Goal: Task Accomplishment & Management: Complete application form

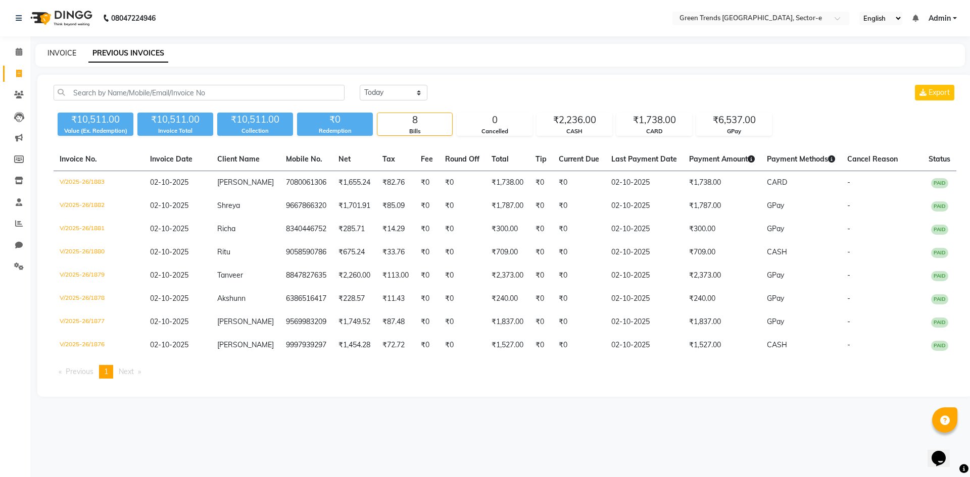
drag, startPoint x: 72, startPoint y: 46, endPoint x: 63, endPoint y: 53, distance: 11.2
click at [71, 46] on div "INVOICE PREVIOUS INVOICES" at bounding box center [499, 55] width 929 height 23
click at [63, 52] on link "INVOICE" at bounding box center [61, 52] width 29 height 9
select select "7023"
select select "service"
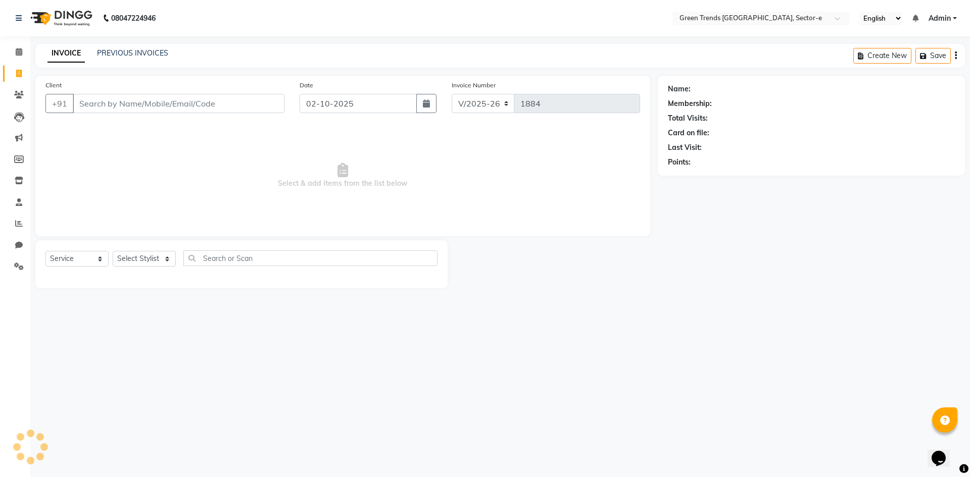
click at [120, 106] on input "Client" at bounding box center [179, 103] width 212 height 19
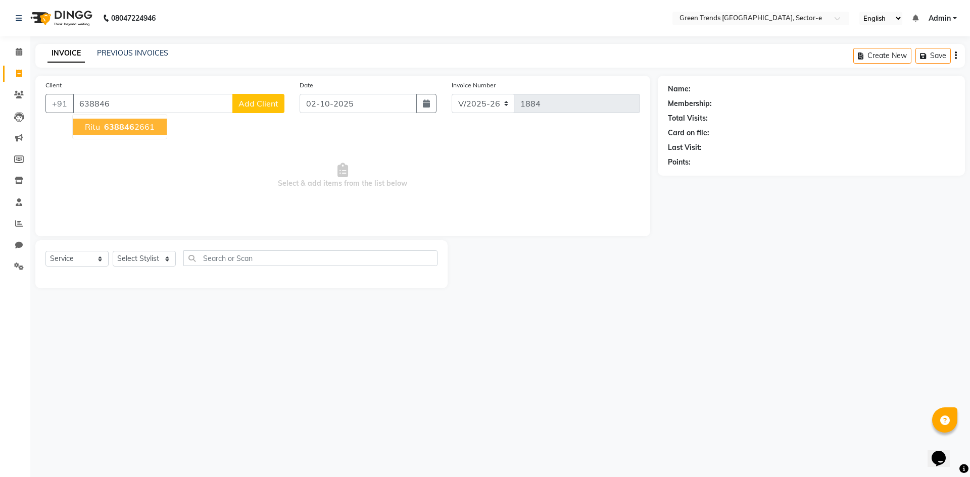
click at [139, 123] on ngb-highlight "638846 2661" at bounding box center [128, 127] width 53 height 10
type input "6388462661"
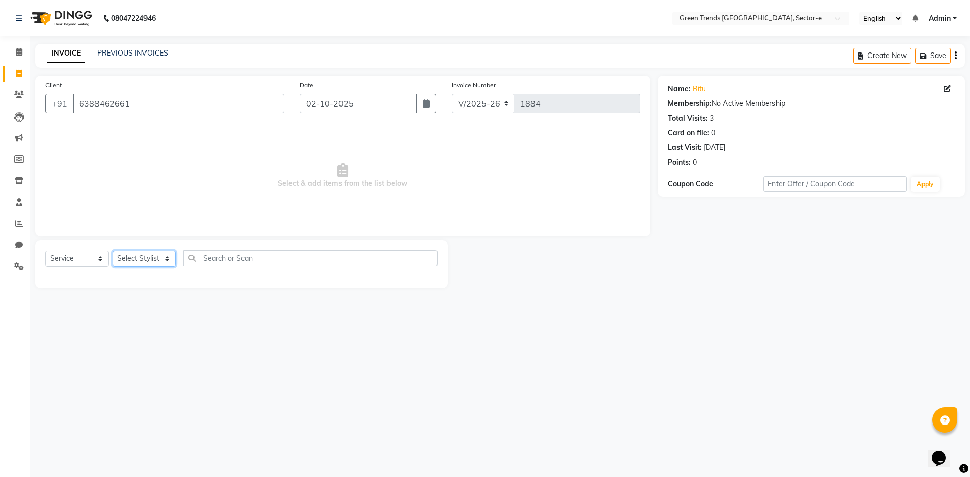
click at [165, 258] on select "Select Stylist [PERSON_NAME] [PERSON_NAME] Mo. [PERSON_NAME].[PERSON_NAME] [PER…" at bounding box center [144, 259] width 63 height 16
select select "58749"
click at [113, 251] on select "Select Stylist [PERSON_NAME] [PERSON_NAME] Mo. [PERSON_NAME].[PERSON_NAME] [PER…" at bounding box center [144, 259] width 63 height 16
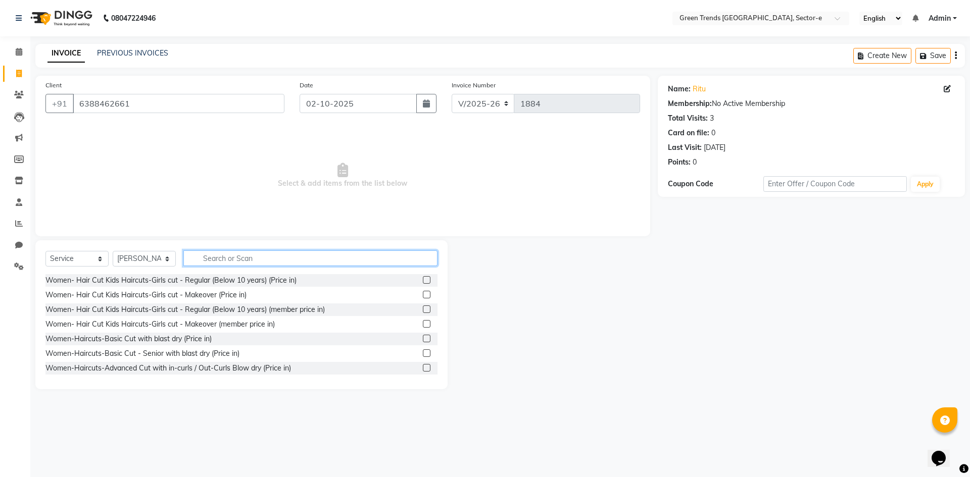
click at [206, 258] on input "text" at bounding box center [310, 259] width 254 height 16
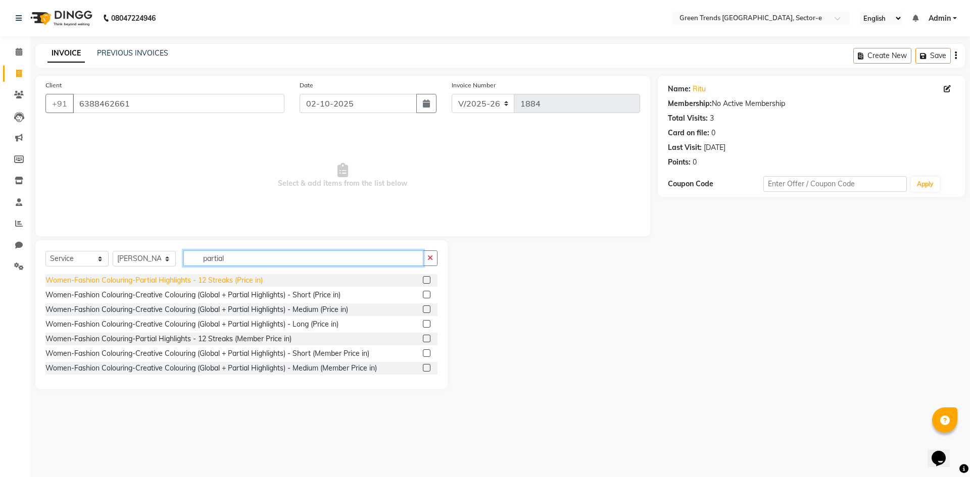
type input "partial"
click at [210, 280] on div "Women-Fashion Colouring-Partial Highlights - 12 Streaks (Price in)" at bounding box center [153, 280] width 217 height 11
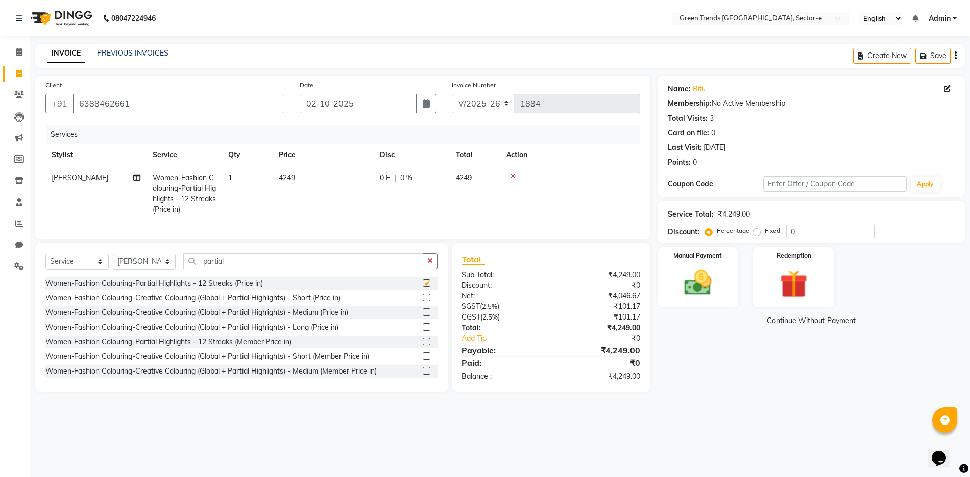
checkbox input "false"
click at [387, 176] on span "0 F" at bounding box center [385, 178] width 10 height 11
select select "58749"
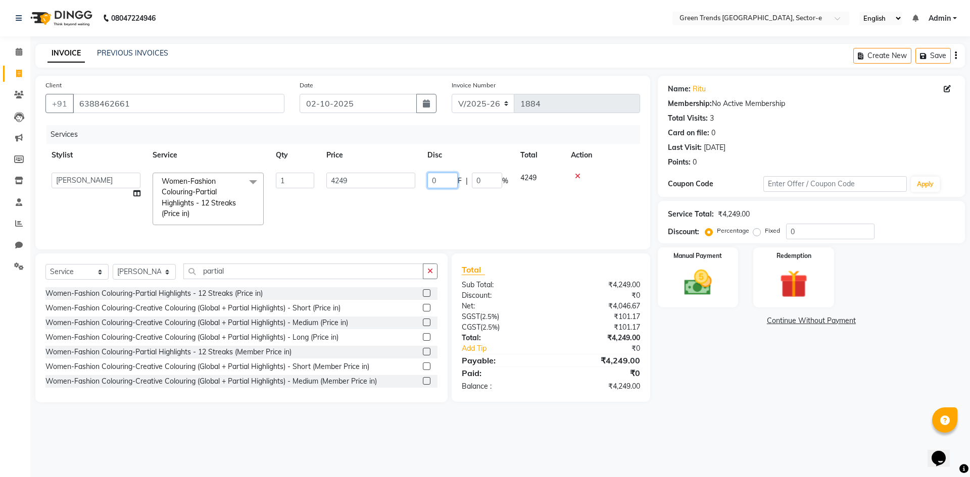
drag, startPoint x: 444, startPoint y: 182, endPoint x: 413, endPoint y: 182, distance: 31.3
click at [413, 182] on tr "[PERSON_NAME] [PERSON_NAME] Mo. [PERSON_NAME].Sirrajudin [PERSON_NAME] [PERSON_…" at bounding box center [342, 199] width 595 height 65
type input "820"
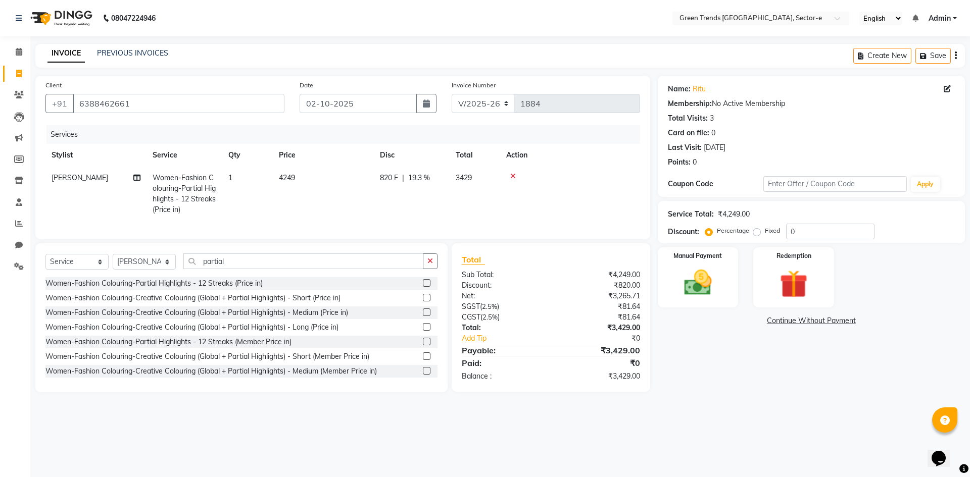
click at [423, 203] on td "820 F | 19.3 %" at bounding box center [412, 194] width 76 height 55
select select "58749"
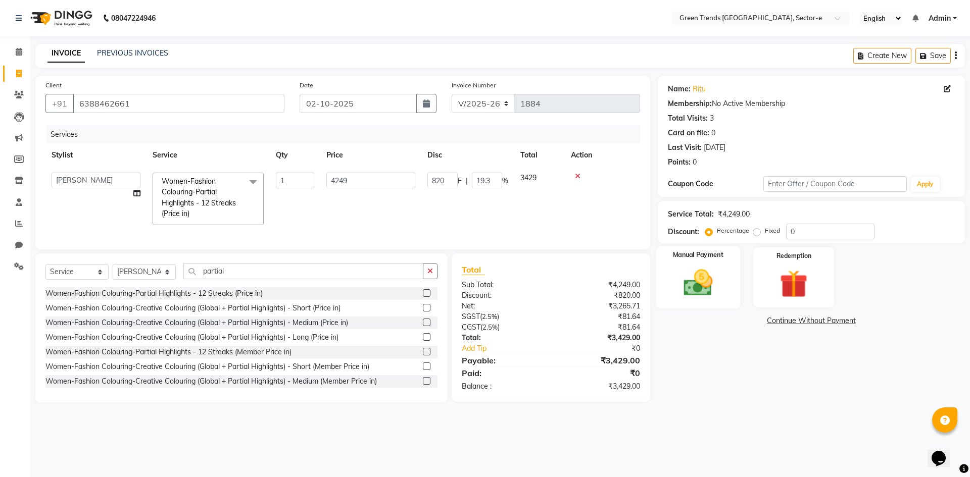
click at [697, 275] on img at bounding box center [697, 282] width 47 height 33
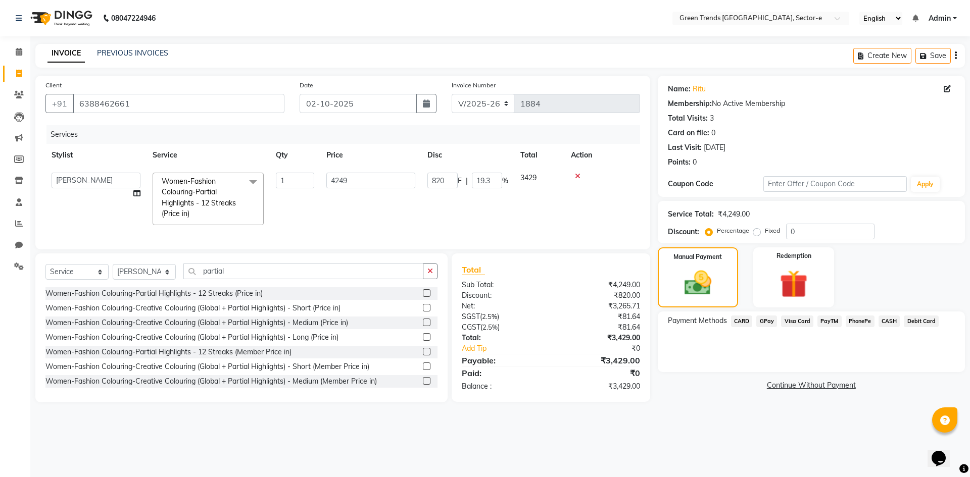
click at [769, 319] on span "GPay" at bounding box center [766, 322] width 21 height 12
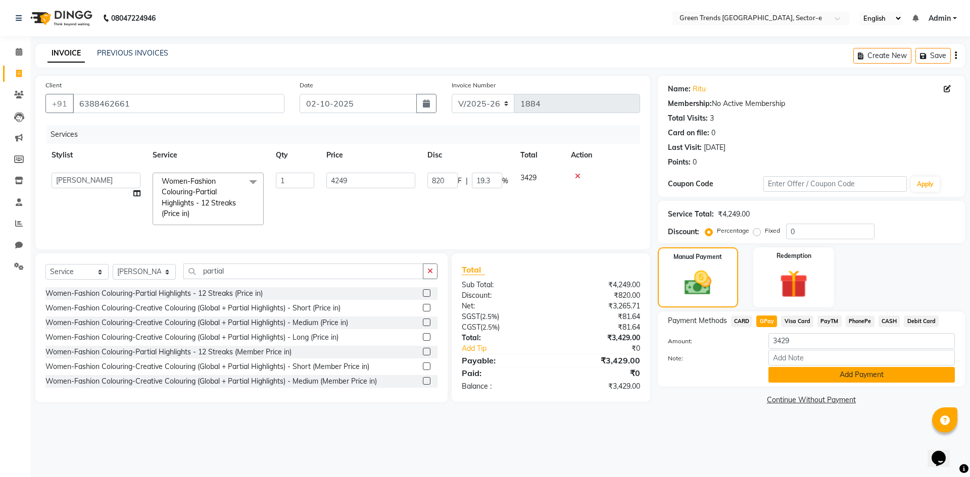
click at [809, 373] on button "Add Payment" at bounding box center [861, 375] width 186 height 16
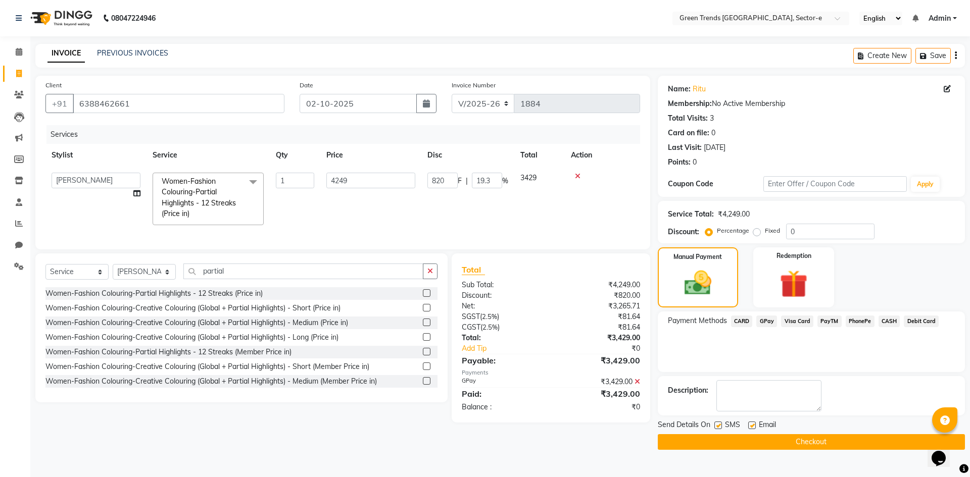
drag, startPoint x: 751, startPoint y: 426, endPoint x: 759, endPoint y: 437, distance: 13.0
click at [752, 426] on label at bounding box center [752, 426] width 8 height 8
click at [752, 426] on input "checkbox" at bounding box center [751, 426] width 7 height 7
checkbox input "false"
click at [759, 437] on button "Checkout" at bounding box center [811, 442] width 307 height 16
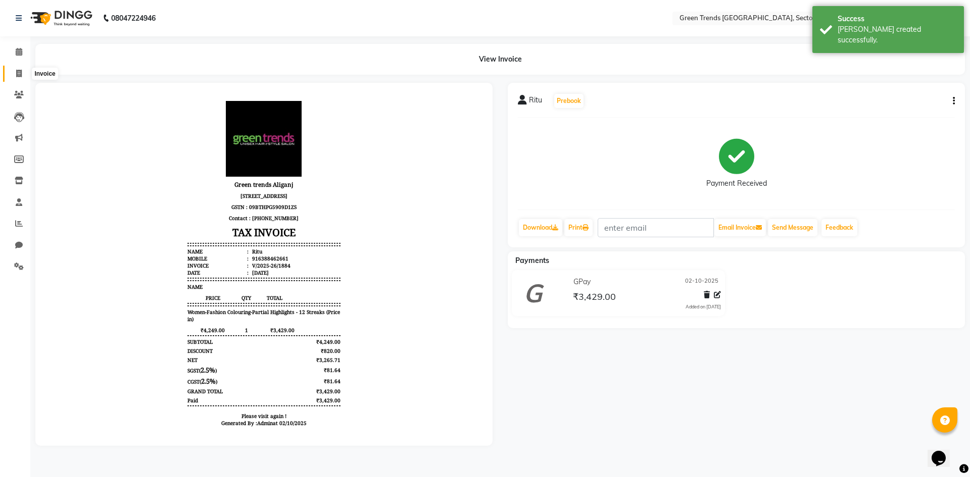
click at [21, 71] on icon at bounding box center [19, 74] width 6 height 8
select select "7023"
select select "service"
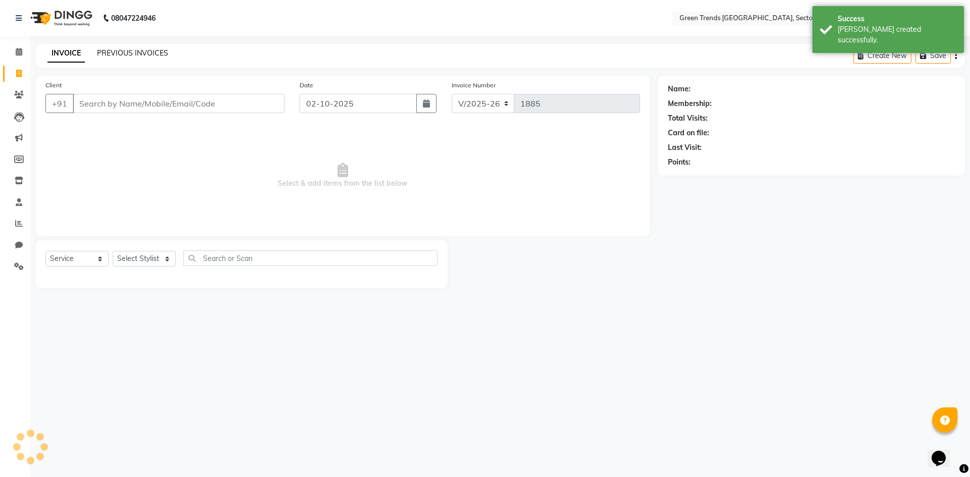
click at [154, 51] on link "PREVIOUS INVOICES" at bounding box center [132, 52] width 71 height 9
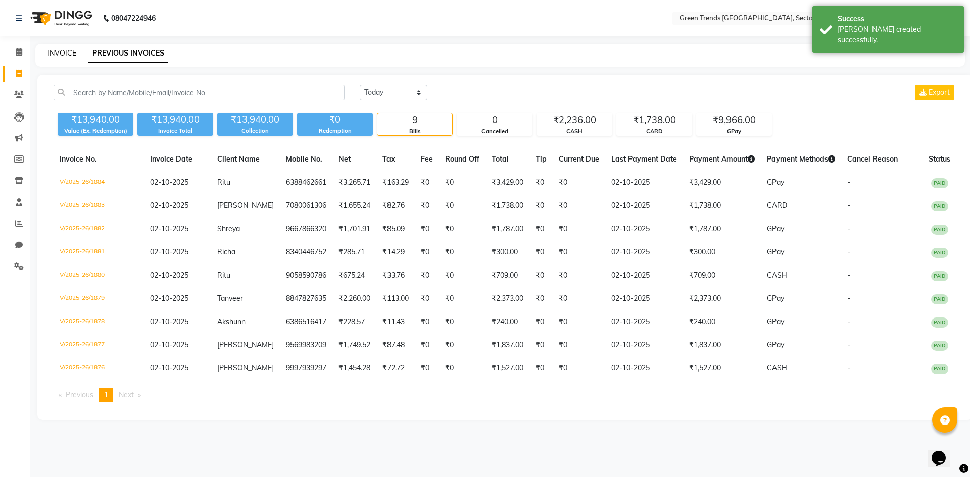
click at [66, 54] on link "INVOICE" at bounding box center [61, 52] width 29 height 9
select select "7023"
select select "service"
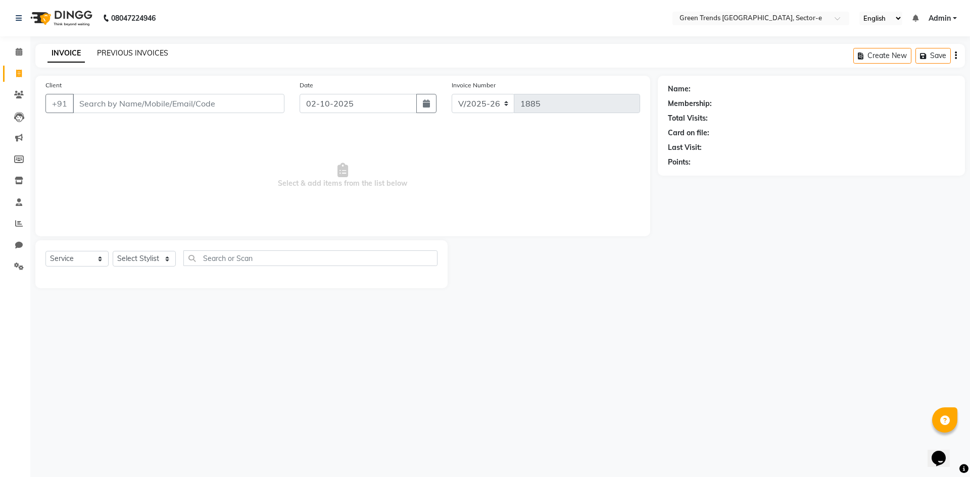
click at [144, 53] on link "PREVIOUS INVOICES" at bounding box center [132, 52] width 71 height 9
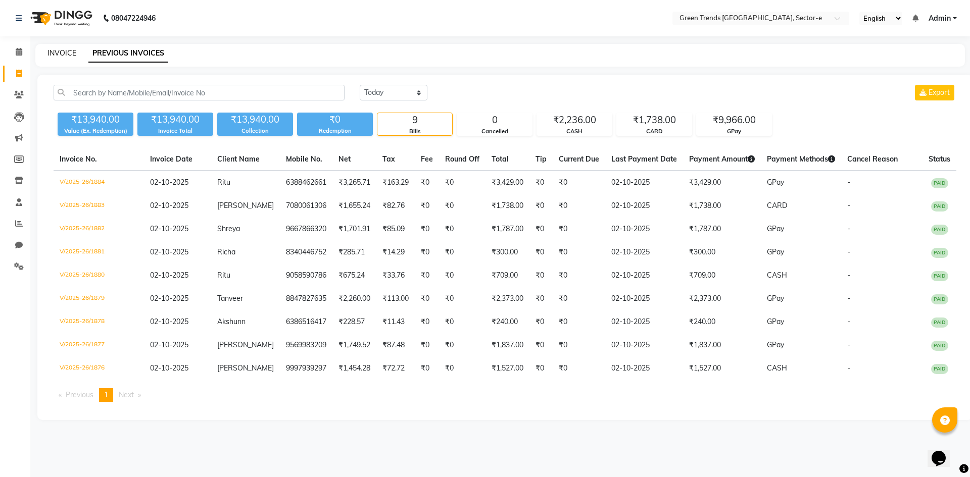
click at [50, 51] on link "INVOICE" at bounding box center [61, 52] width 29 height 9
select select "service"
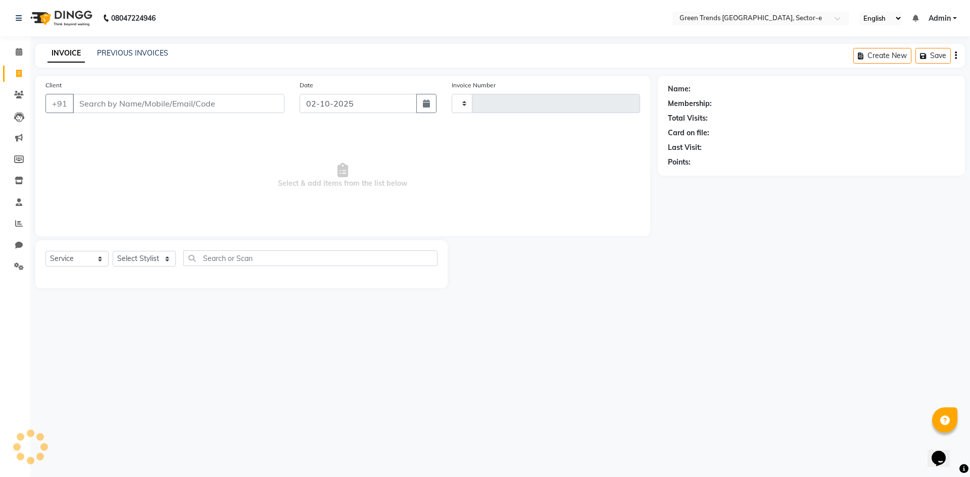
type input "1885"
select select "7023"
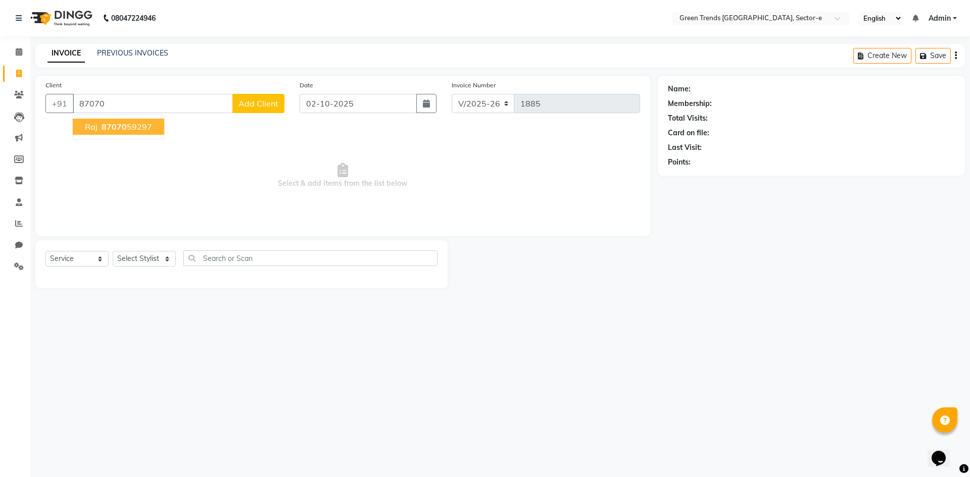
click at [150, 128] on button "raj 87070 59297" at bounding box center [118, 127] width 91 height 16
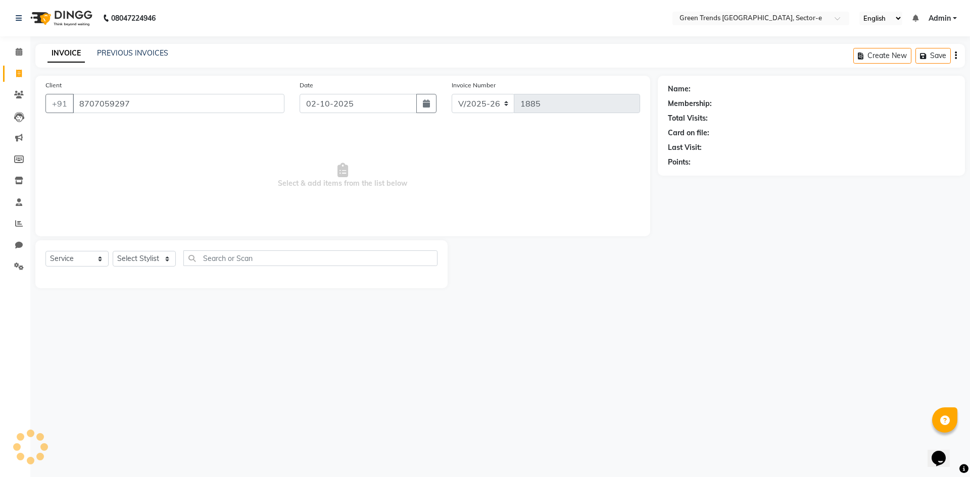
type input "8707059297"
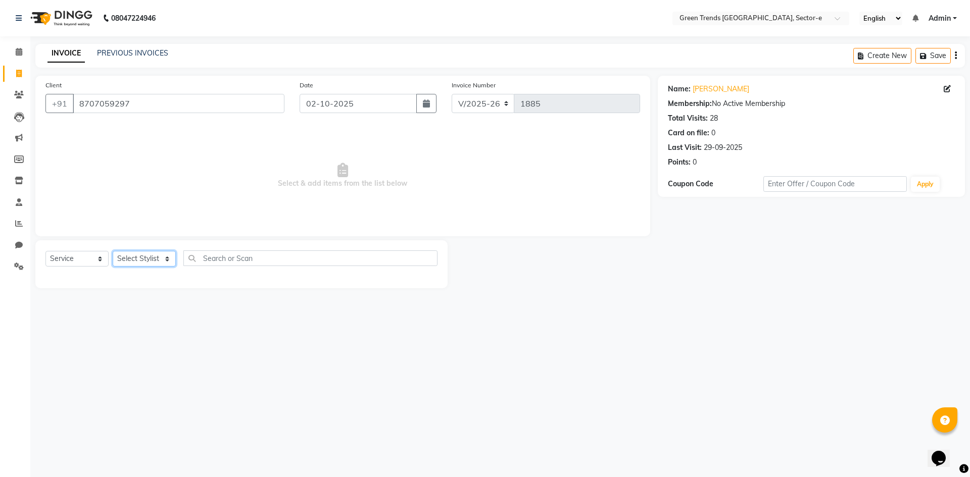
click at [164, 256] on select "Select Stylist [PERSON_NAME] [PERSON_NAME] Mo. [PERSON_NAME].[PERSON_NAME] [PER…" at bounding box center [144, 259] width 63 height 16
select select "62974"
click at [113, 251] on select "Select Stylist [PERSON_NAME] [PERSON_NAME] Mo. [PERSON_NAME].[PERSON_NAME] [PER…" at bounding box center [144, 259] width 63 height 16
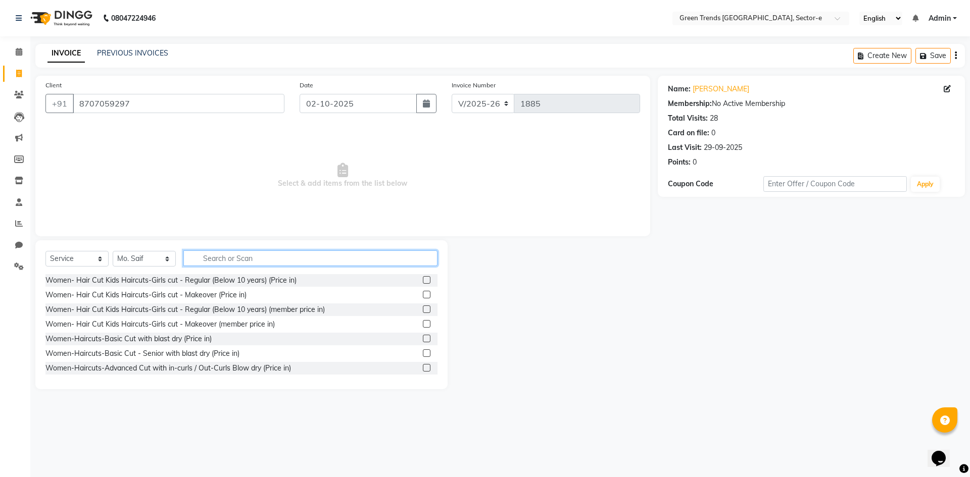
click at [220, 261] on input "text" at bounding box center [310, 259] width 254 height 16
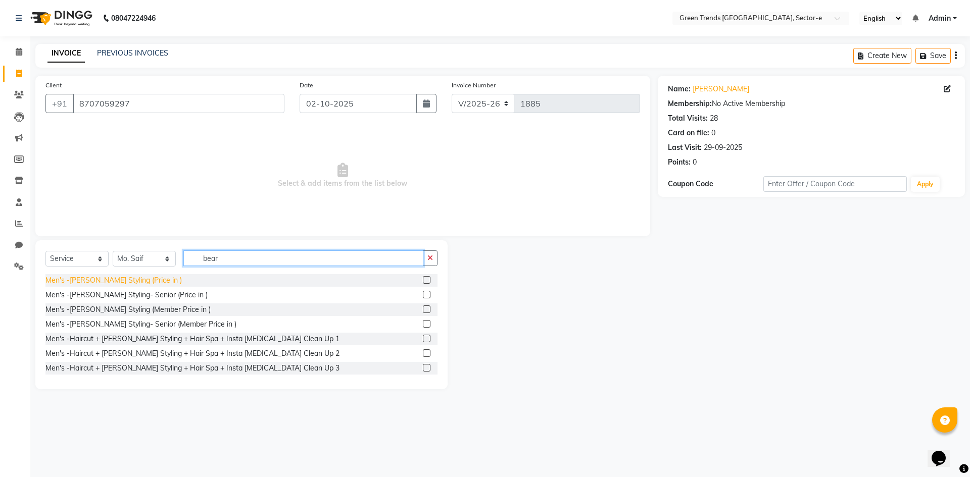
type input "bear"
click at [132, 283] on div "Men's -[PERSON_NAME] Styling (Price in )" at bounding box center [113, 280] width 136 height 11
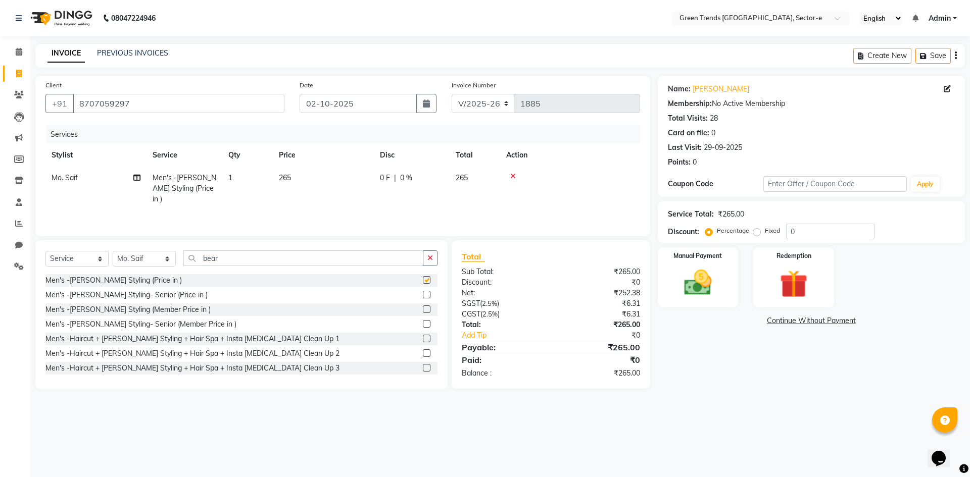
checkbox input "false"
click at [382, 180] on span "0 F" at bounding box center [385, 178] width 10 height 11
select select "62974"
drag, startPoint x: 451, startPoint y: 178, endPoint x: 426, endPoint y: 184, distance: 25.4
click at [426, 184] on td "0 F | 0 %" at bounding box center [467, 188] width 93 height 43
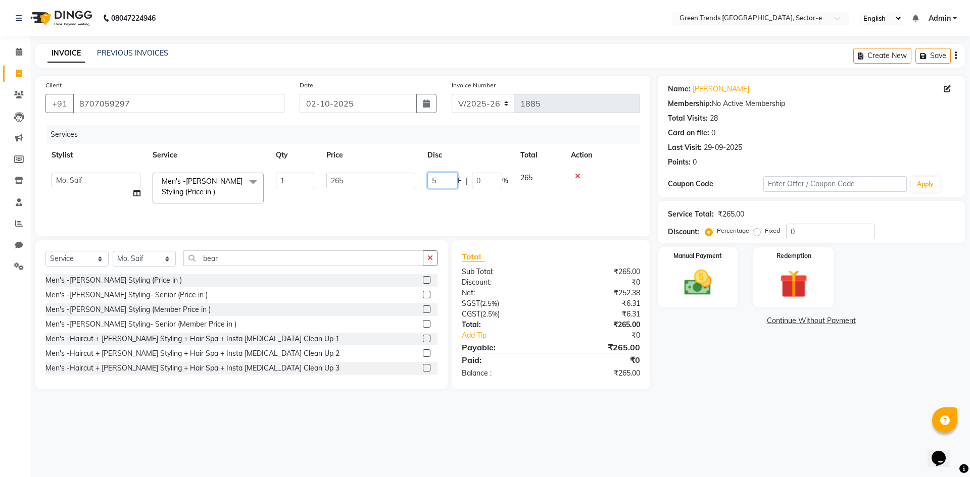
type input "56"
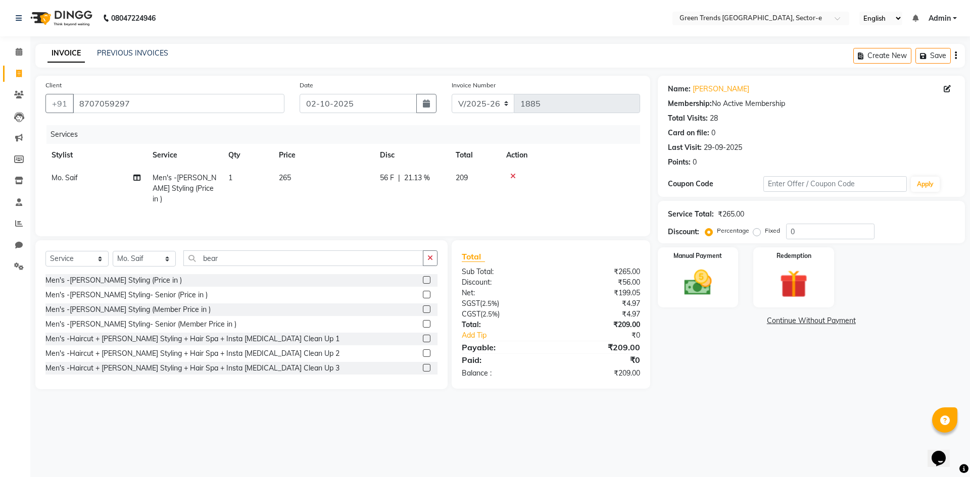
click at [414, 200] on tr "Mo. [PERSON_NAME]'s -[PERSON_NAME] Styling (Price in ) 1 265 56 F | 21.13 % 209" at bounding box center [342, 189] width 595 height 44
click at [697, 283] on img at bounding box center [697, 282] width 47 height 33
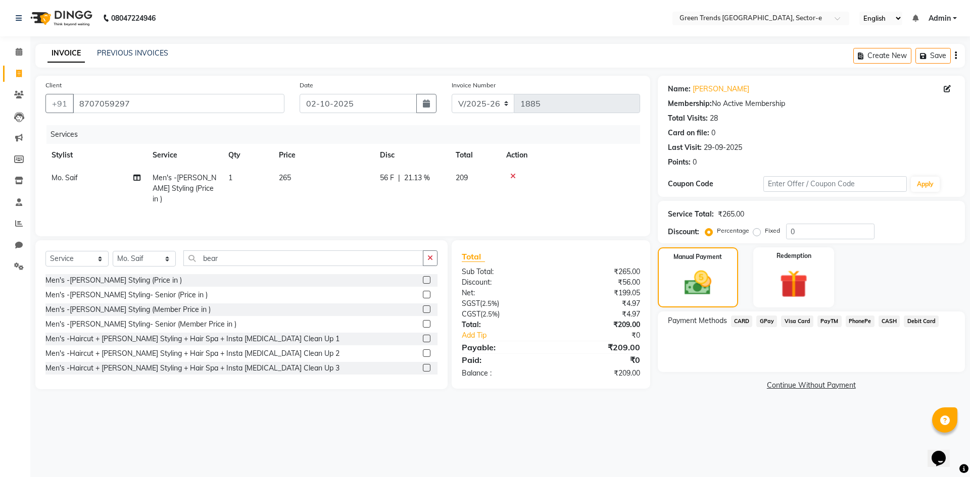
click at [763, 320] on span "GPay" at bounding box center [766, 322] width 21 height 12
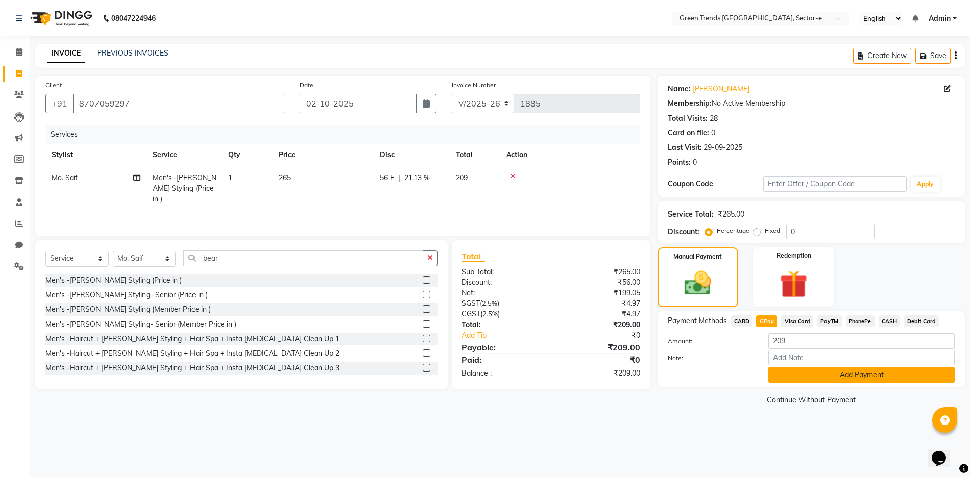
click at [810, 375] on button "Add Payment" at bounding box center [861, 375] width 186 height 16
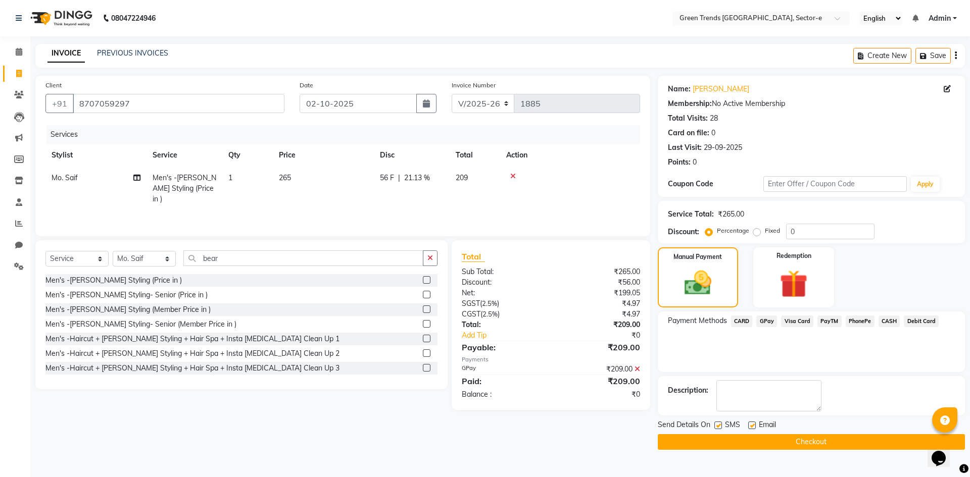
click at [720, 425] on label at bounding box center [718, 426] width 8 height 8
click at [720, 425] on input "checkbox" at bounding box center [717, 426] width 7 height 7
checkbox input "false"
drag, startPoint x: 751, startPoint y: 426, endPoint x: 762, endPoint y: 451, distance: 26.5
click at [755, 429] on label at bounding box center [752, 426] width 8 height 8
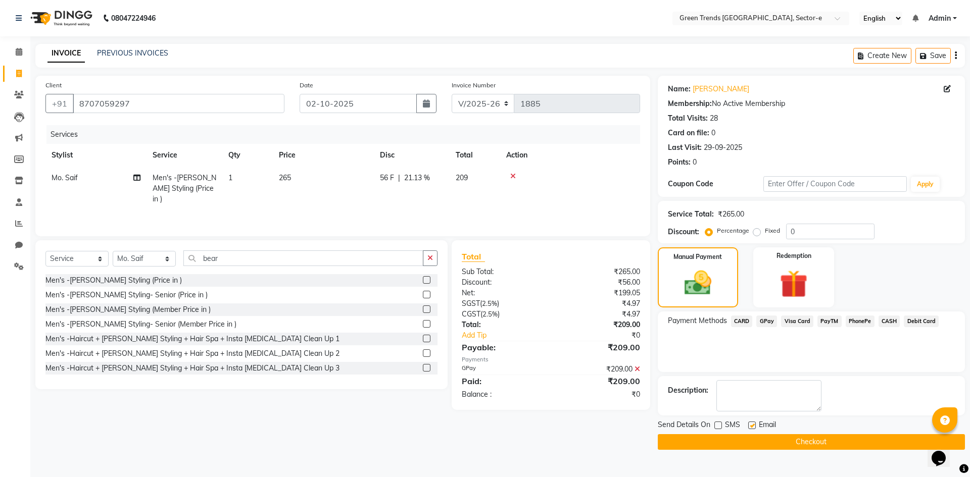
click at [755, 429] on input "checkbox" at bounding box center [751, 426] width 7 height 7
checkbox input "false"
click at [762, 450] on main "INVOICE PREVIOUS INVOICES Create New Save Client [PHONE_NUMBER] Date [DATE] Inv…" at bounding box center [500, 254] width 940 height 421
click at [765, 446] on button "Checkout" at bounding box center [811, 442] width 307 height 16
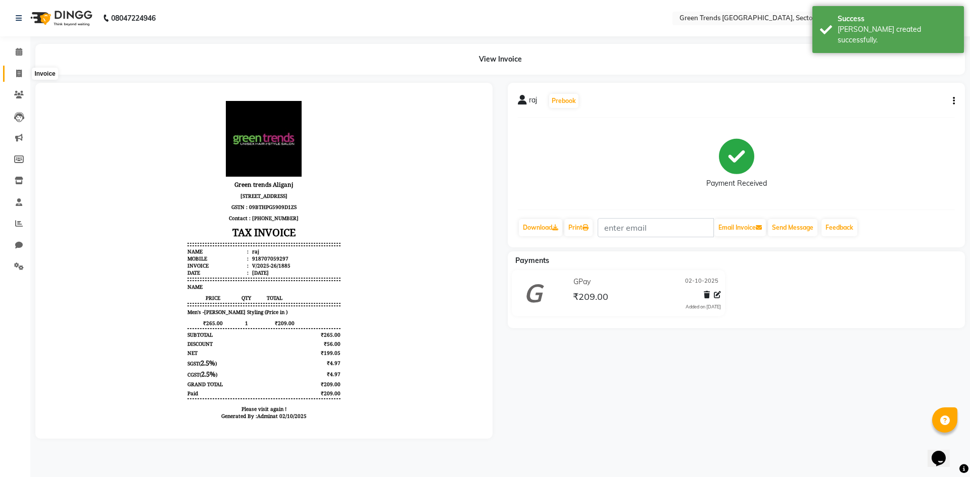
drag, startPoint x: 17, startPoint y: 70, endPoint x: 22, endPoint y: 76, distance: 8.0
click at [17, 70] on icon at bounding box center [19, 74] width 6 height 8
select select "service"
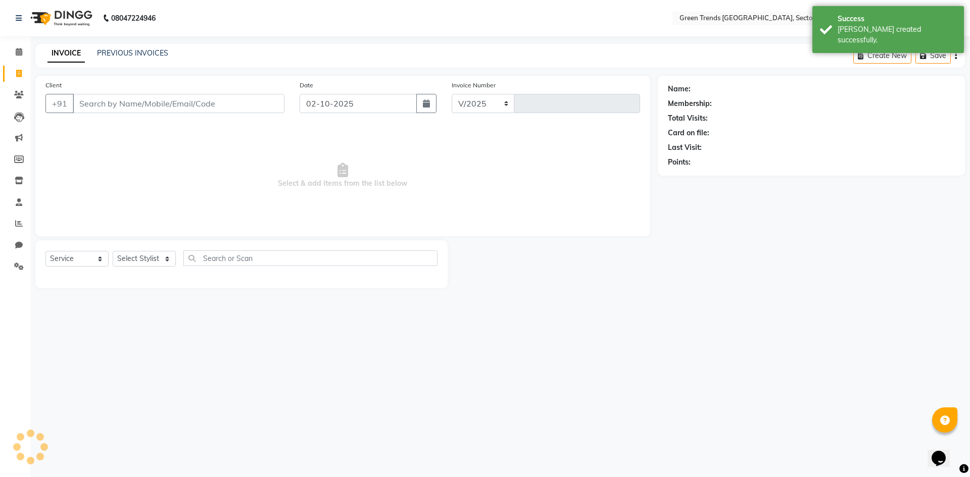
select select "7023"
type input "1886"
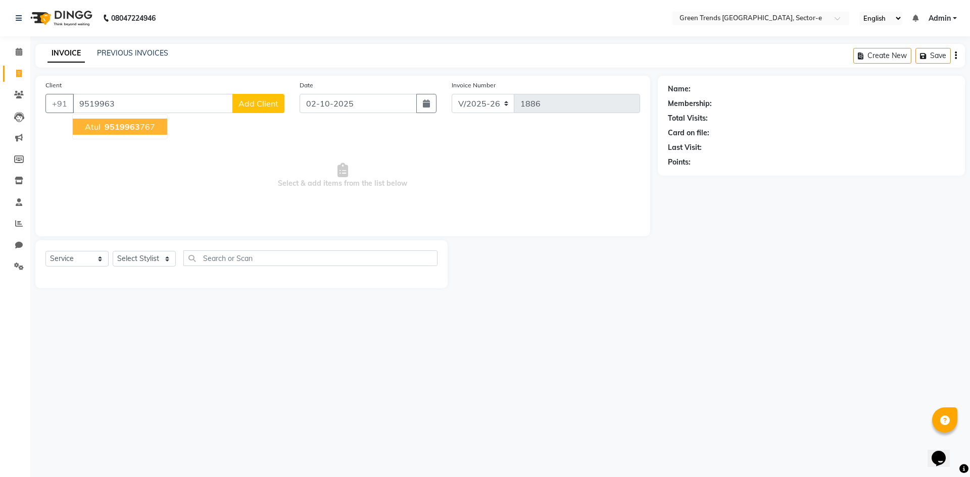
click at [124, 126] on span "9519963" at bounding box center [122, 127] width 35 height 10
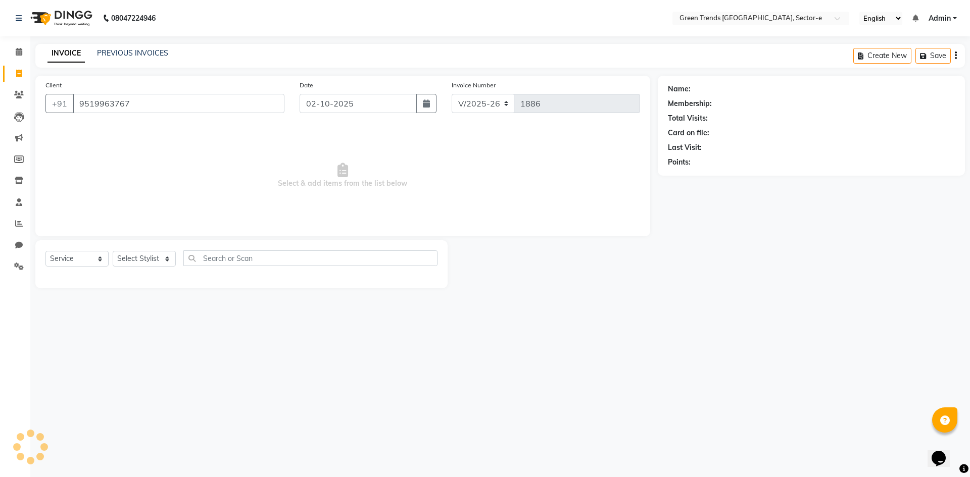
type input "9519963767"
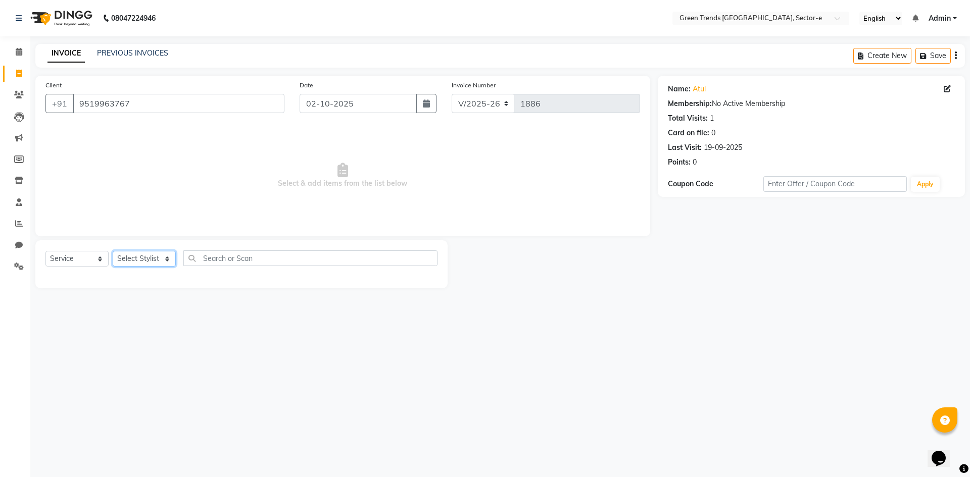
click at [168, 257] on select "Select Stylist [PERSON_NAME] [PERSON_NAME] Mo. [PERSON_NAME].[PERSON_NAME] [PER…" at bounding box center [144, 259] width 63 height 16
select select "58752"
click at [113, 251] on select "Select Stylist [PERSON_NAME] [PERSON_NAME] Mo. [PERSON_NAME].[PERSON_NAME] [PER…" at bounding box center [144, 259] width 63 height 16
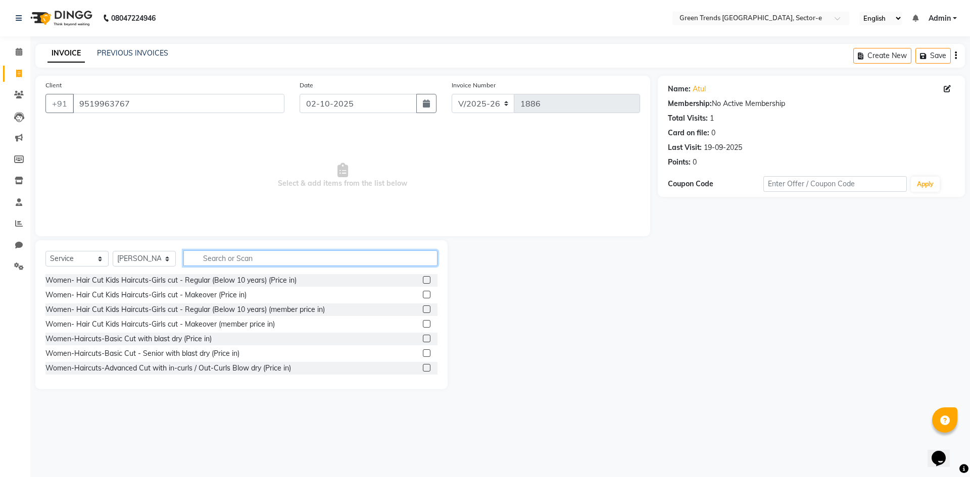
click at [234, 261] on input "text" at bounding box center [310, 259] width 254 height 16
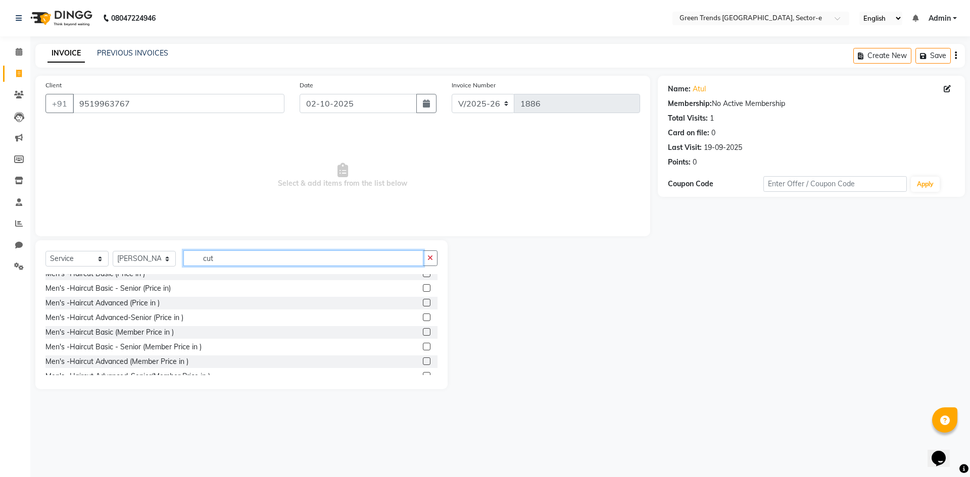
scroll to position [508, 0]
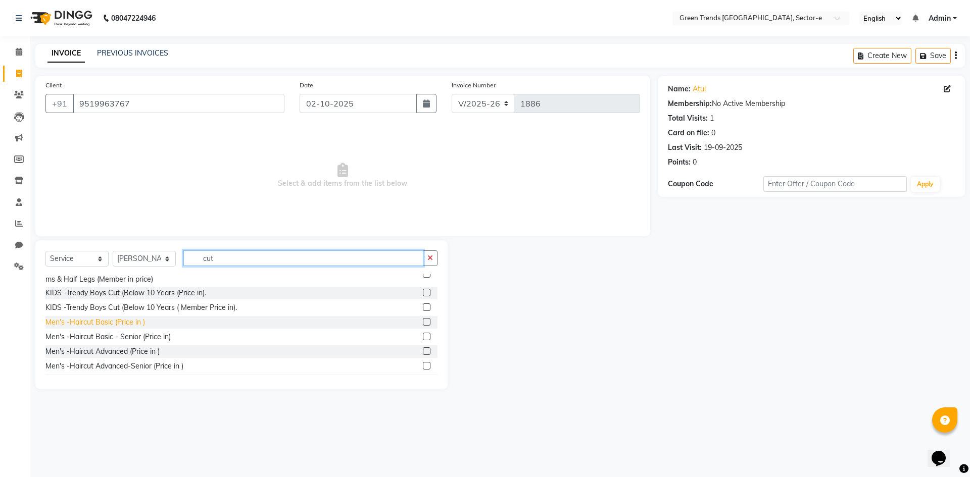
type input "cut"
click at [105, 328] on div "Men's -Haircut Basic (Price in )" at bounding box center [95, 322] width 100 height 11
checkbox input "false"
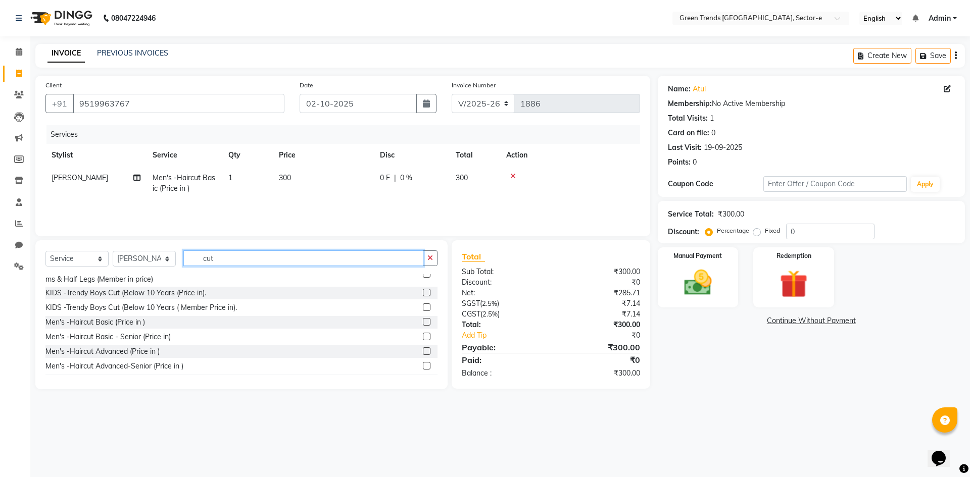
drag, startPoint x: 221, startPoint y: 261, endPoint x: 183, endPoint y: 265, distance: 37.6
click at [183, 265] on input "cut" at bounding box center [303, 259] width 240 height 16
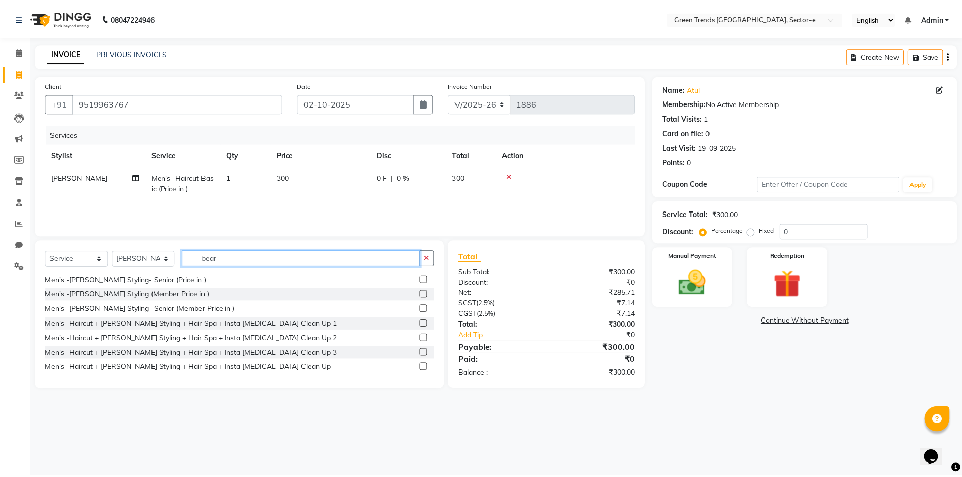
scroll to position [0, 0]
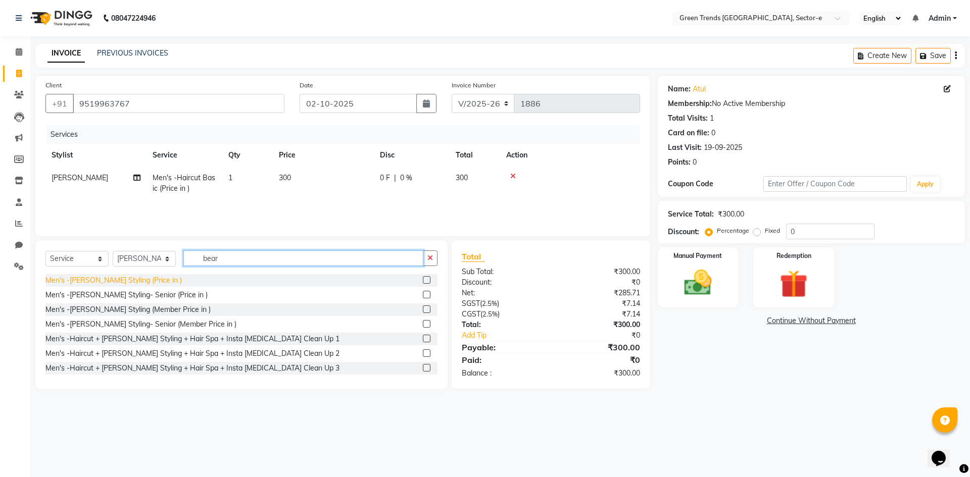
type input "bear"
click at [123, 279] on div "Men's -[PERSON_NAME] Styling (Price in )" at bounding box center [113, 280] width 136 height 11
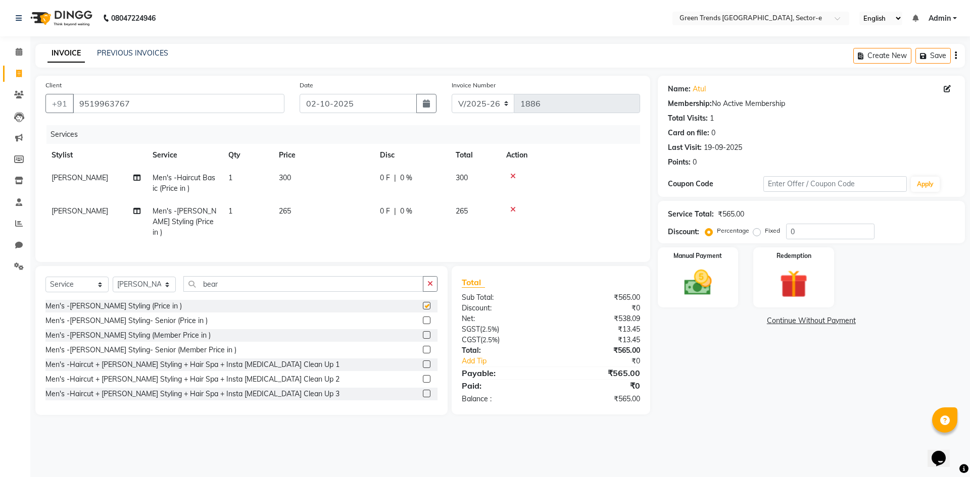
checkbox input "false"
click at [765, 229] on label "Fixed" at bounding box center [772, 230] width 15 height 9
click at [757, 229] on input "Fixed" at bounding box center [758, 230] width 7 height 7
radio input "true"
drag, startPoint x: 803, startPoint y: 232, endPoint x: 782, endPoint y: 231, distance: 20.7
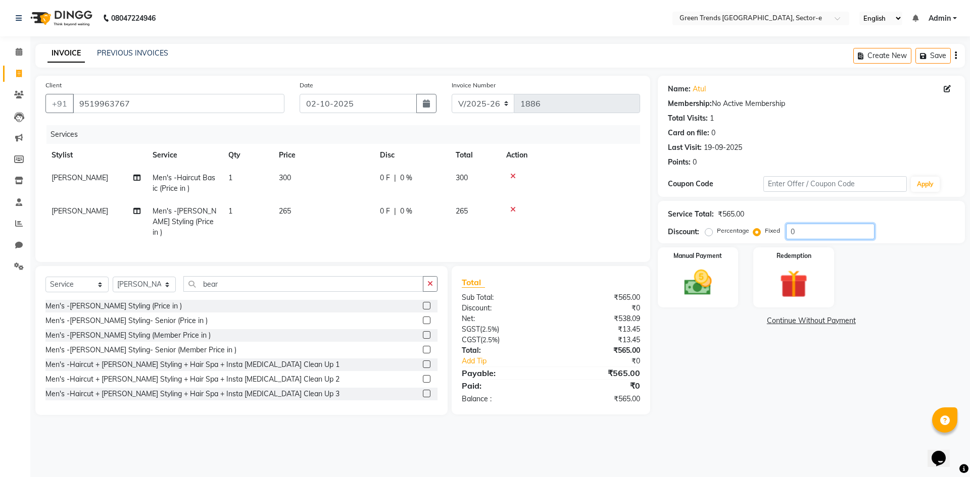
click at [782, 231] on div "Percentage Fixed 0" at bounding box center [790, 232] width 167 height 16
type input "46"
click at [693, 385] on div "Name: Atul Membership: No Active Membership Total Visits: 1 Card on file: 0 Las…" at bounding box center [815, 245] width 315 height 339
click at [703, 265] on div "Manual Payment" at bounding box center [698, 278] width 84 height 62
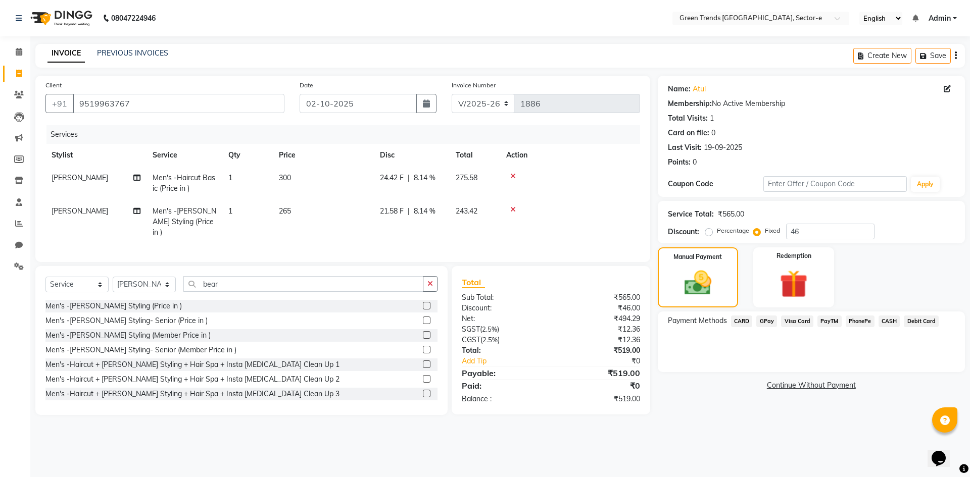
click at [764, 320] on span "GPay" at bounding box center [766, 322] width 21 height 12
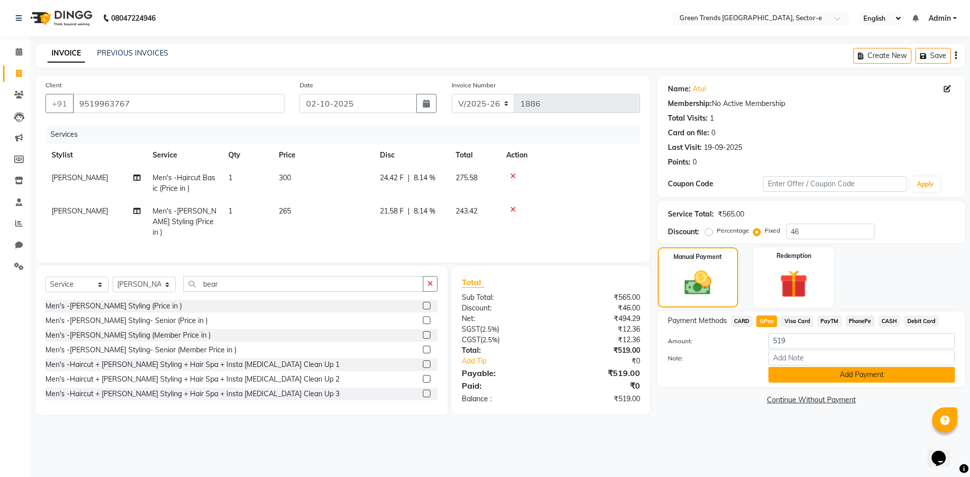
click at [804, 374] on button "Add Payment" at bounding box center [861, 375] width 186 height 16
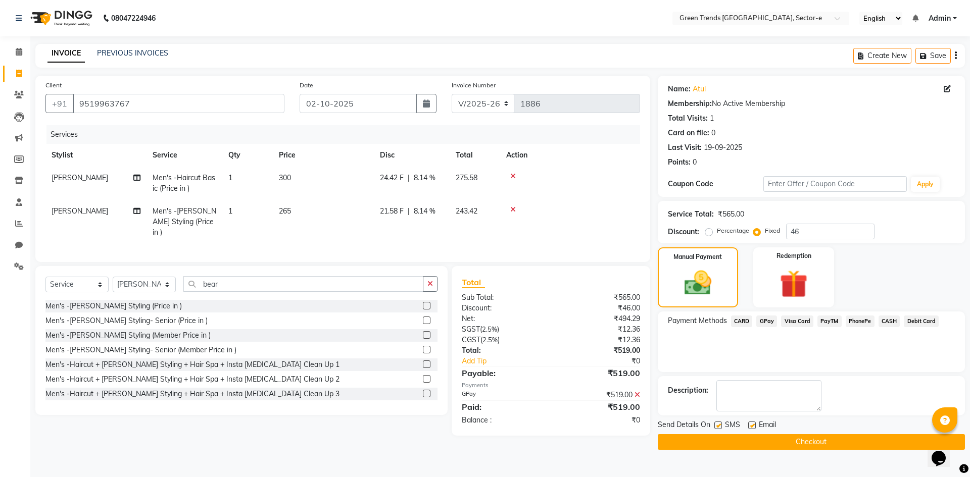
click at [720, 426] on label at bounding box center [718, 426] width 8 height 8
click at [720, 426] on input "checkbox" at bounding box center [717, 426] width 7 height 7
checkbox input "false"
click at [751, 425] on label at bounding box center [752, 426] width 8 height 8
click at [751, 425] on input "checkbox" at bounding box center [751, 426] width 7 height 7
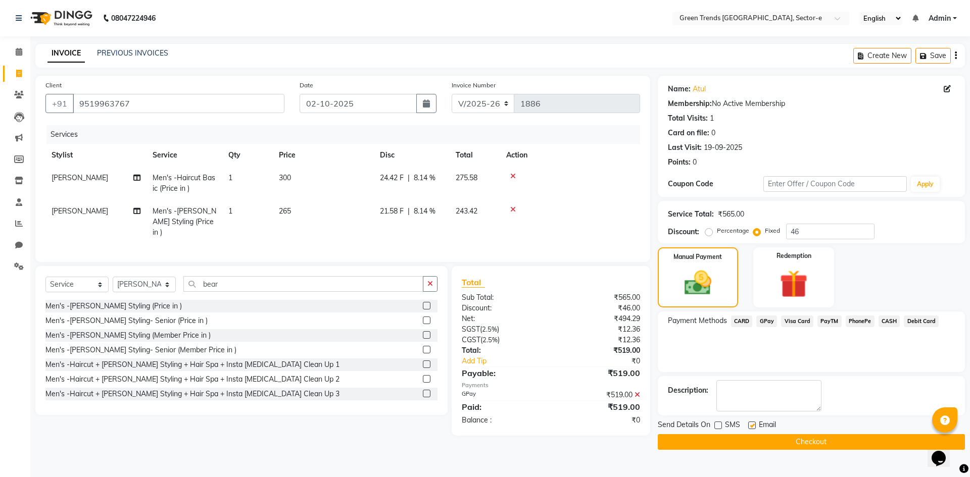
checkbox input "false"
click at [757, 443] on button "Checkout" at bounding box center [811, 442] width 307 height 16
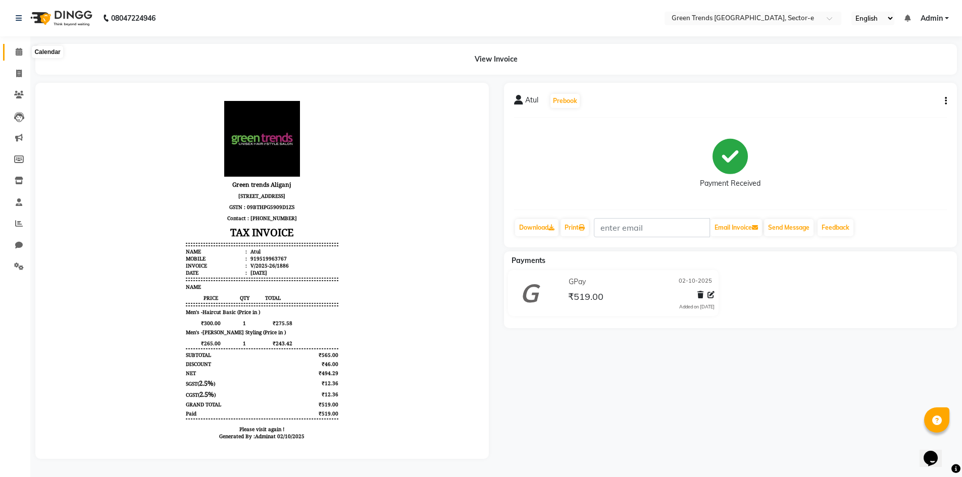
click at [21, 55] on icon at bounding box center [19, 52] width 7 height 8
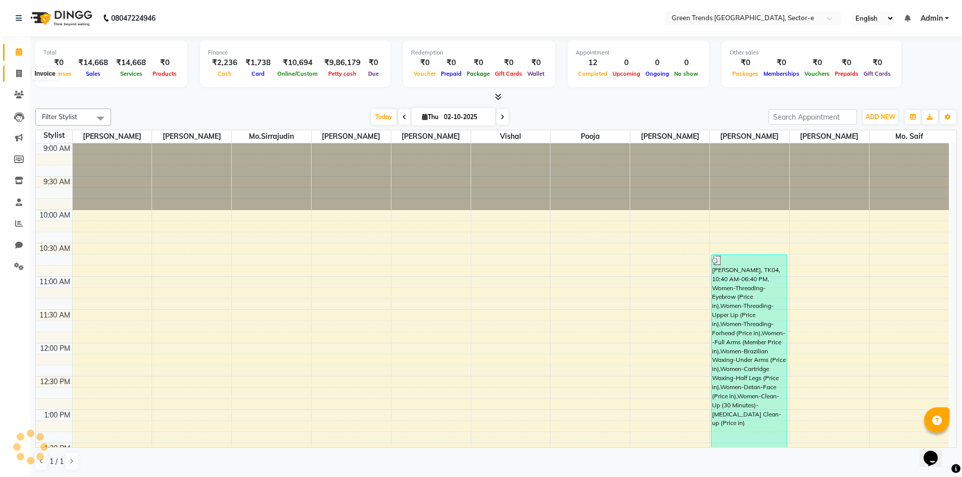
click at [16, 71] on icon at bounding box center [19, 74] width 6 height 8
select select "service"
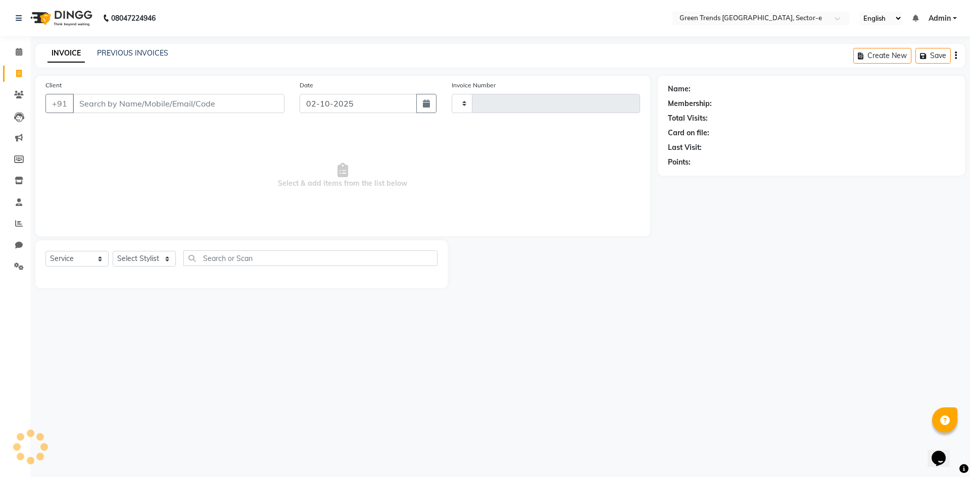
type input "1887"
select select "7023"
click at [136, 53] on link "PREVIOUS INVOICES" at bounding box center [132, 52] width 71 height 9
